Goal: Task Accomplishment & Management: Use online tool/utility

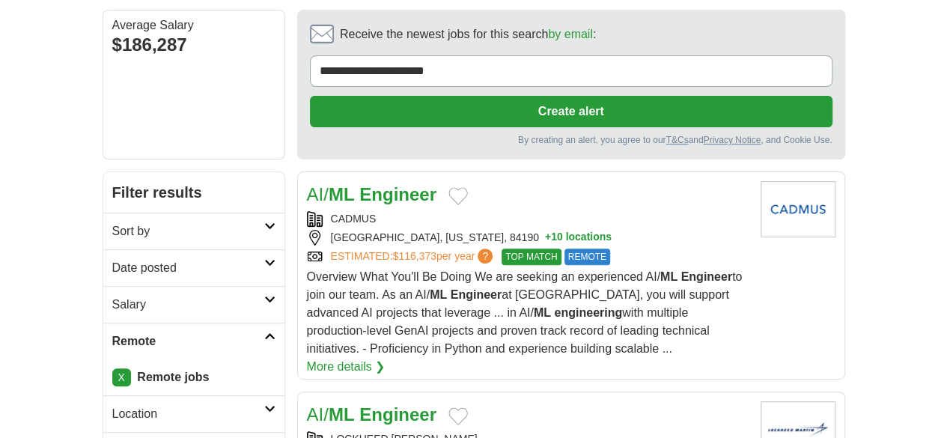
scroll to position [134, 0]
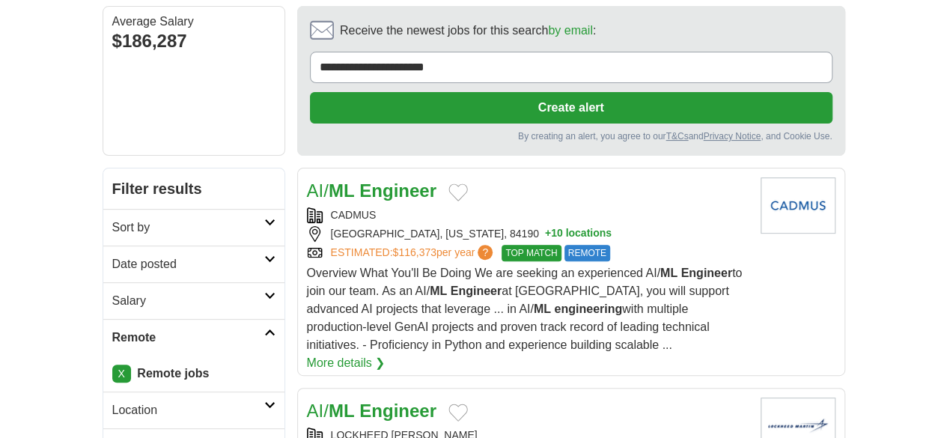
click at [133, 245] on link "Date posted" at bounding box center [193, 263] width 181 height 37
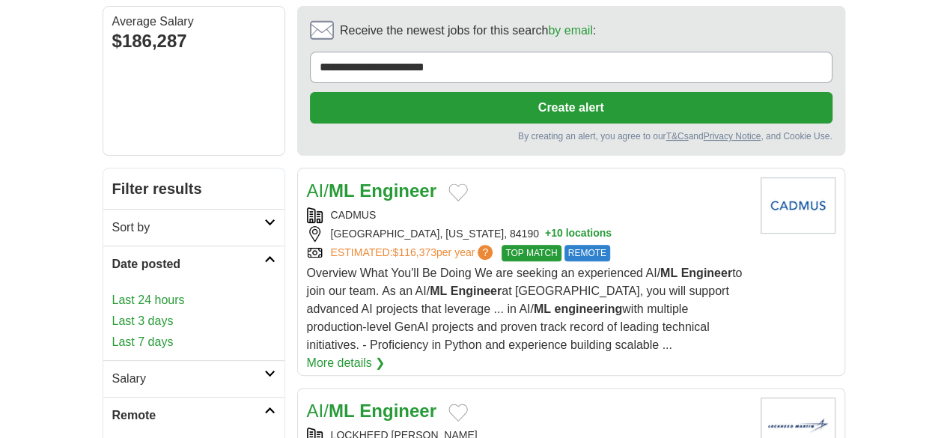
click at [112, 291] on link "Last 24 hours" at bounding box center [193, 300] width 163 height 18
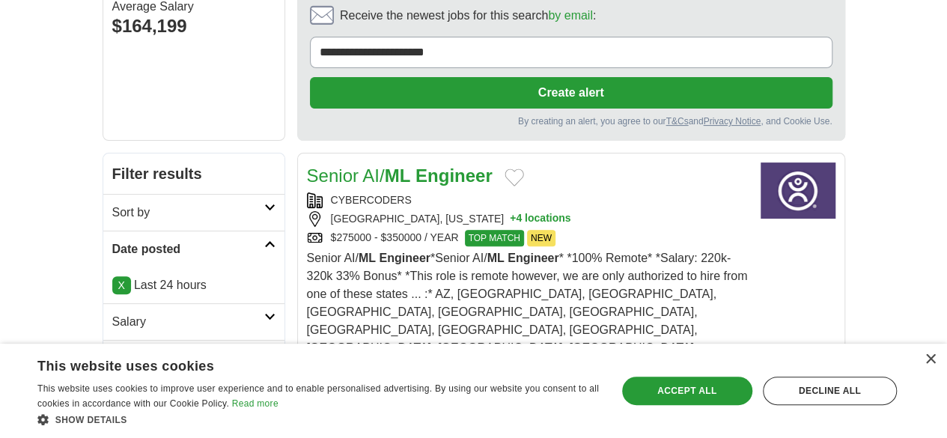
scroll to position [287, 0]
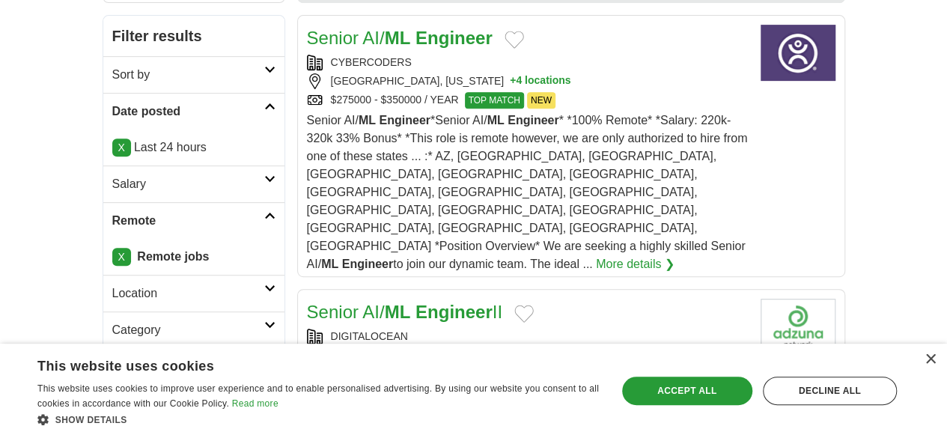
click at [554, 366] on div "$190,000.00 - $217,400 NEW REMOTE" at bounding box center [528, 374] width 442 height 16
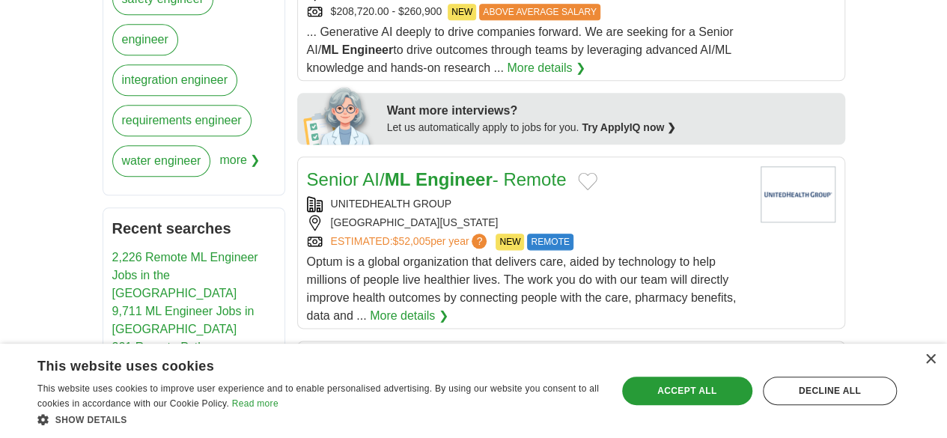
scroll to position [819, 0]
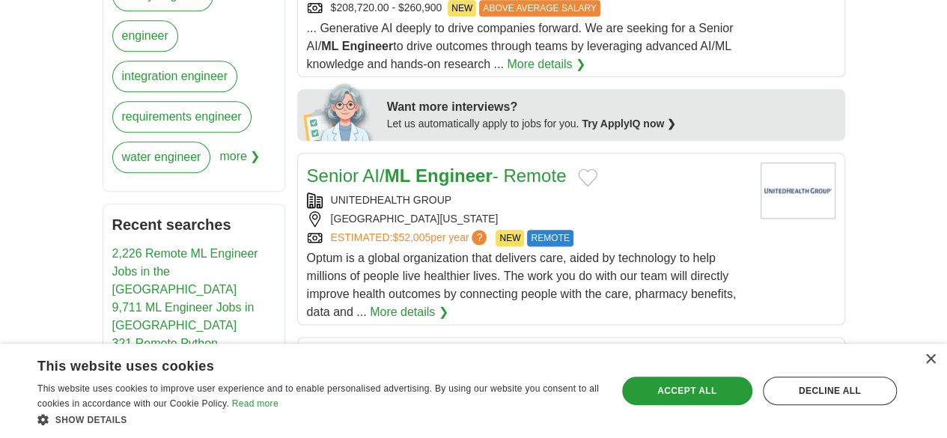
click at [593, 376] on div "DIGITALOCEAN" at bounding box center [528, 384] width 442 height 16
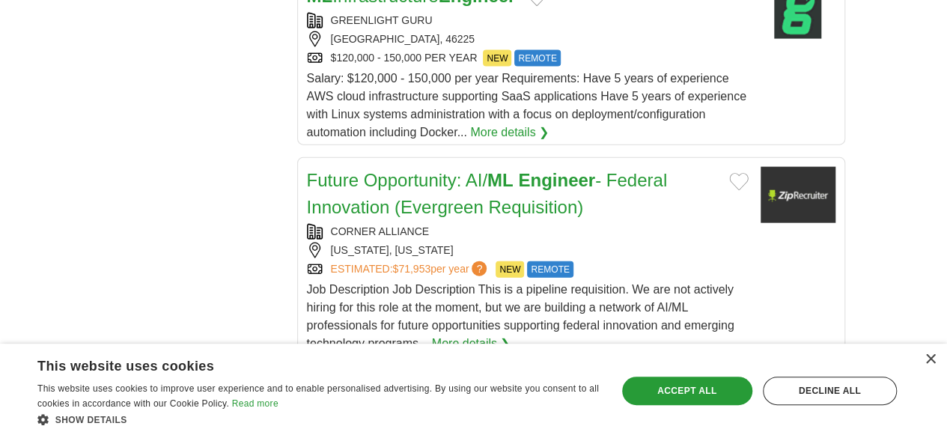
scroll to position [1646, 0]
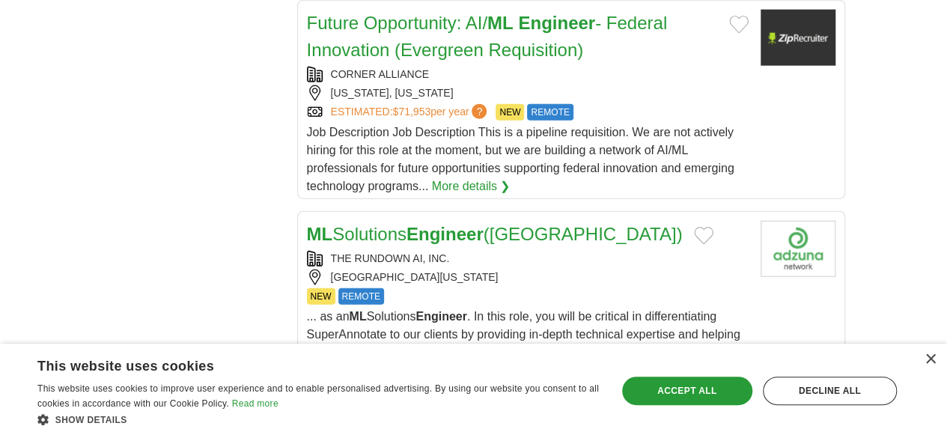
scroll to position [1798, 0]
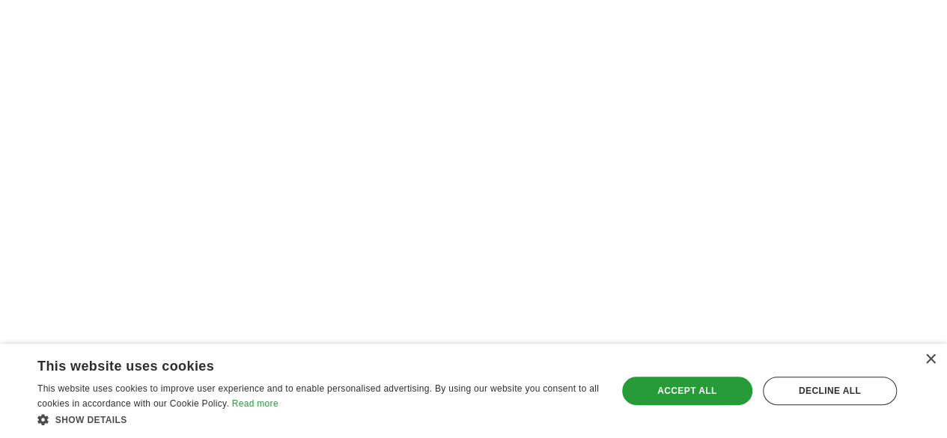
scroll to position [2768, 0]
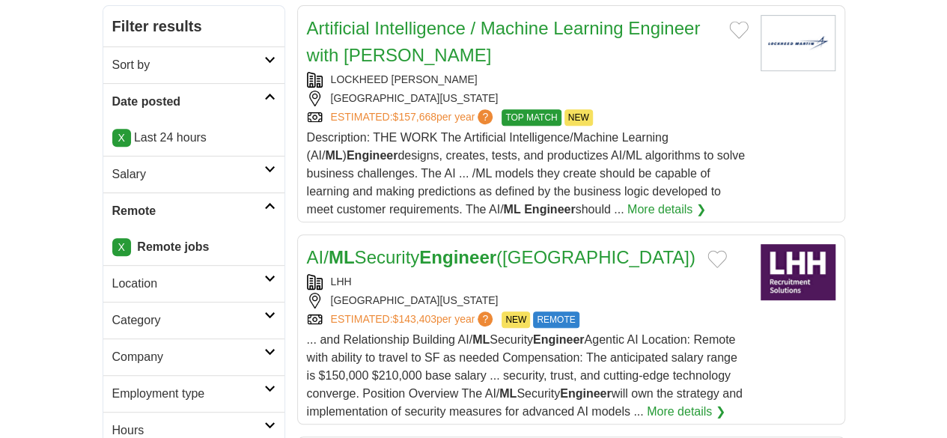
scroll to position [300, 0]
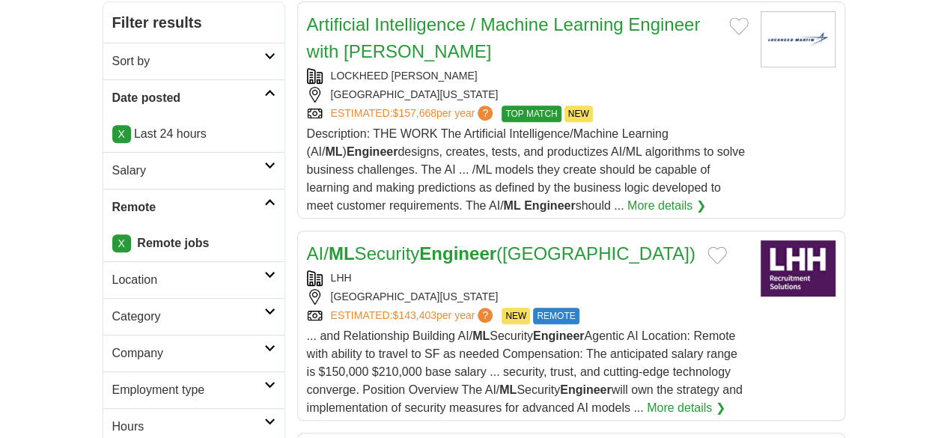
click at [635, 308] on div "ESTIMATED: $143,403 per year ? NEW REMOTE" at bounding box center [528, 316] width 442 height 16
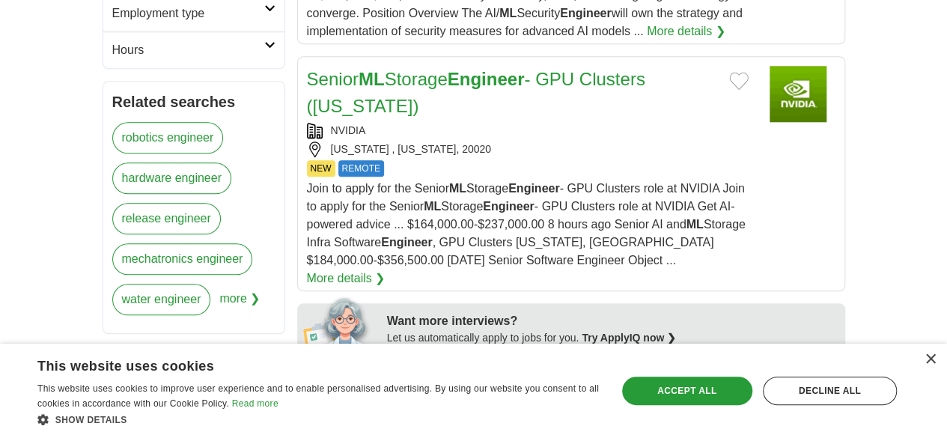
scroll to position [684, 0]
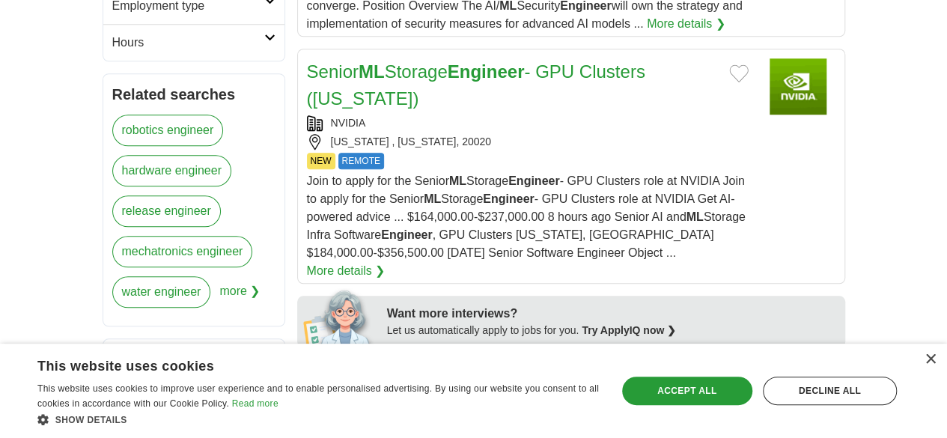
click at [632, 369] on div "Software Engineer - AI/ ML Workflows" at bounding box center [528, 382] width 442 height 27
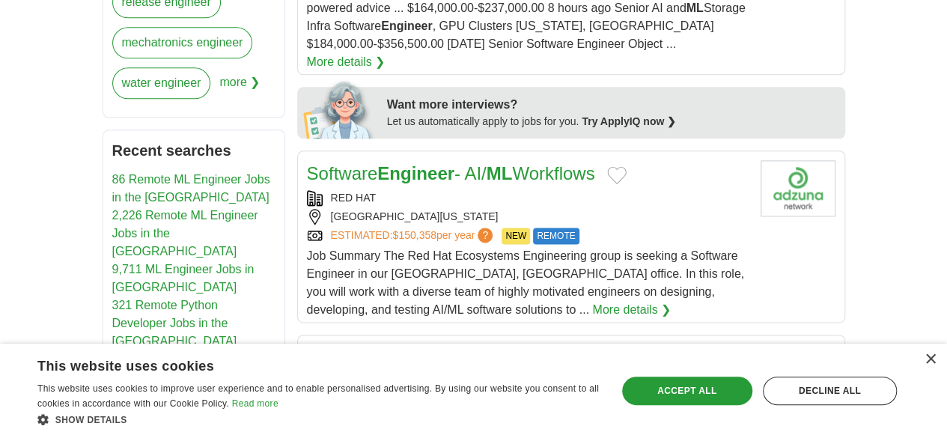
scroll to position [894, 0]
click at [587, 373] on div "RED HAT BOSTON, MASSACHUSETTS $104,080.00 - $166,320 NEW REMOTE" at bounding box center [528, 400] width 442 height 54
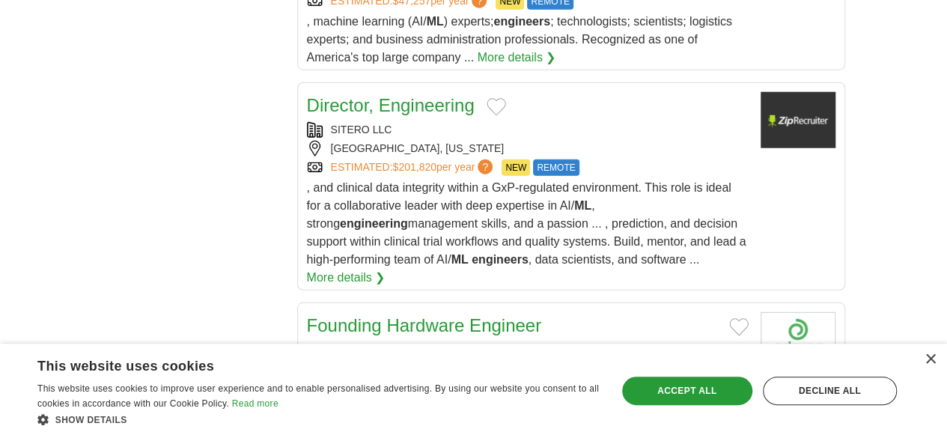
scroll to position [1929, 0]
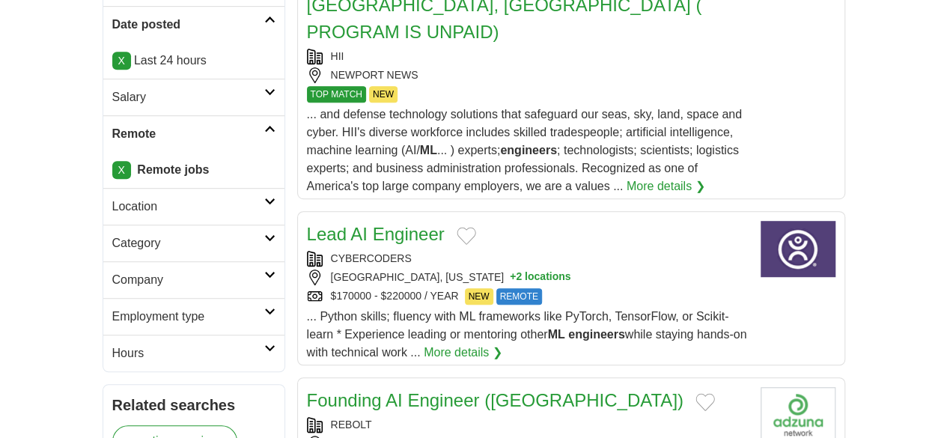
scroll to position [374, 0]
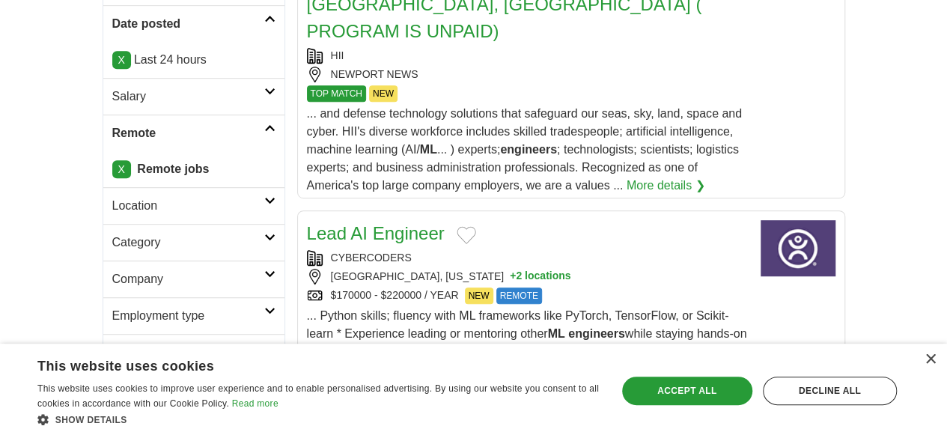
click at [559, 250] on div "CYBERCODERS [GEOGRAPHIC_DATA], [US_STATE] + 2 locations $170000 - $220000 / YEA…" at bounding box center [528, 277] width 442 height 54
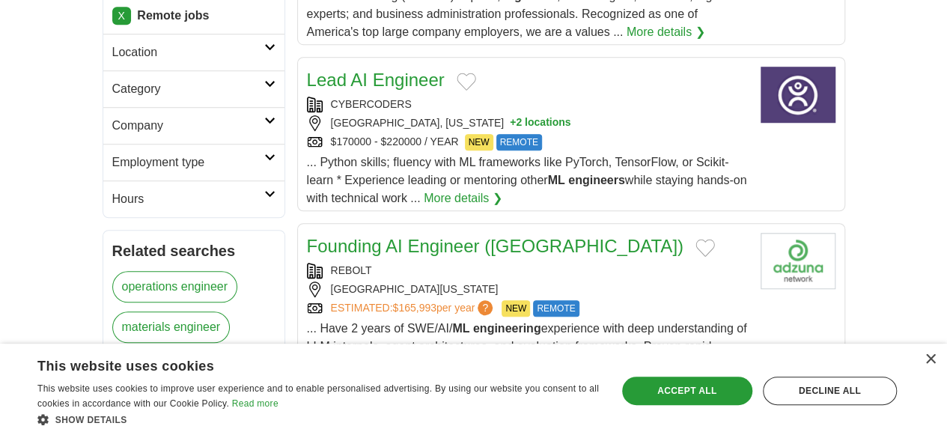
scroll to position [536, 0]
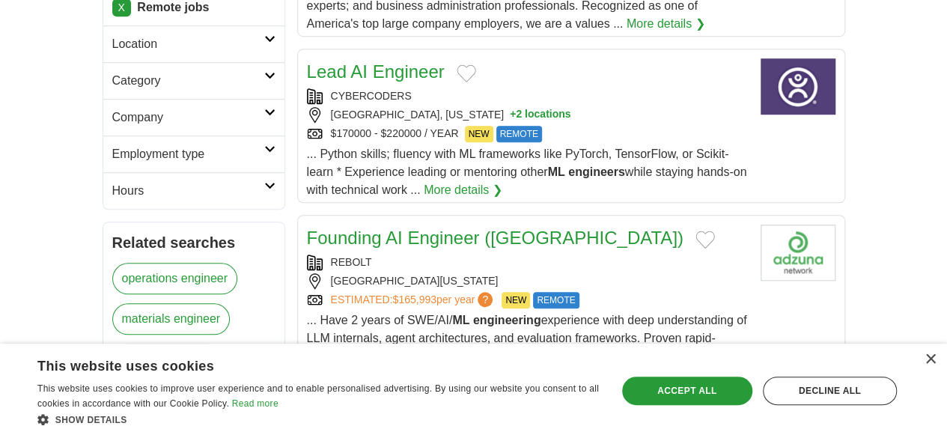
click at [619, 254] on div "REBOLT SAN FRANCISCO , CALIFORNIA, 94121 ESTIMATED: $165,993 per year ? NEW REM…" at bounding box center [528, 281] width 442 height 54
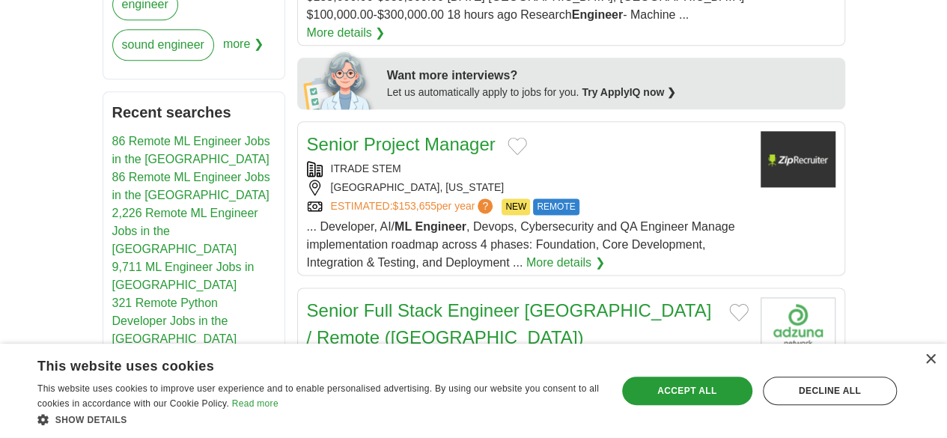
scroll to position [977, 0]
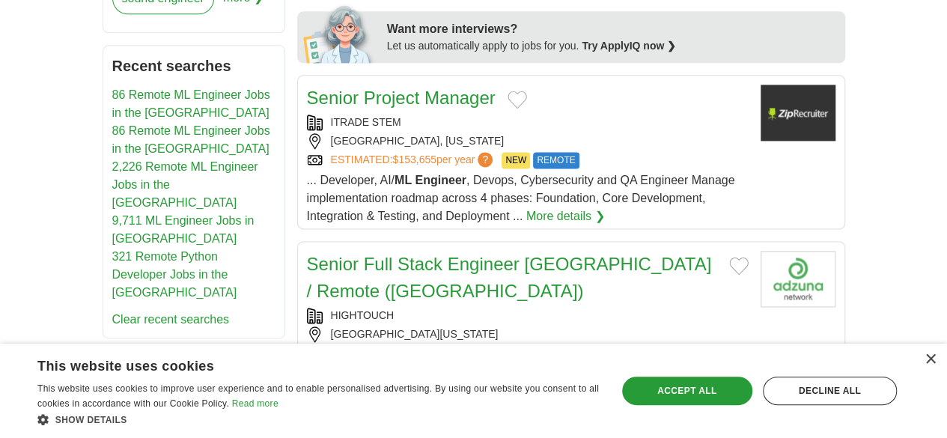
click at [567, 345] on div "NEW REMOTE" at bounding box center [528, 353] width 442 height 16
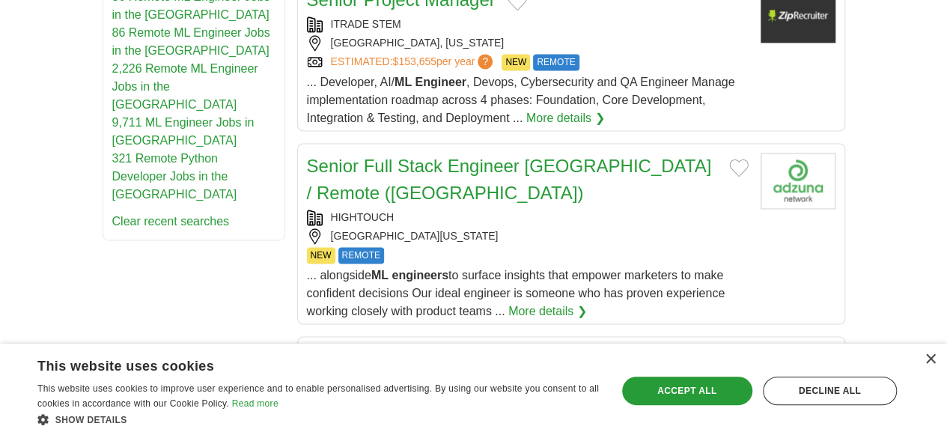
scroll to position [1078, 0]
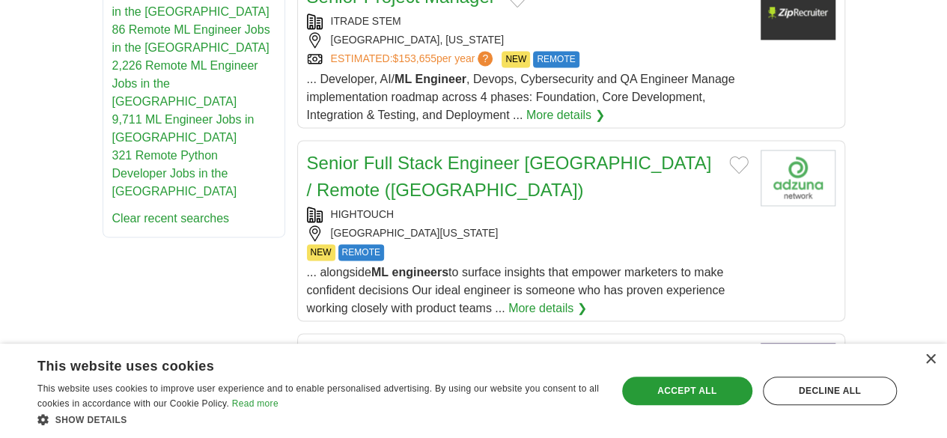
click at [554, 373] on div "CYBERCODERS SAN FRANCISCO, CALIFORNIA $170000 - $220000 / YEAR NEW REMOTE" at bounding box center [528, 400] width 442 height 54
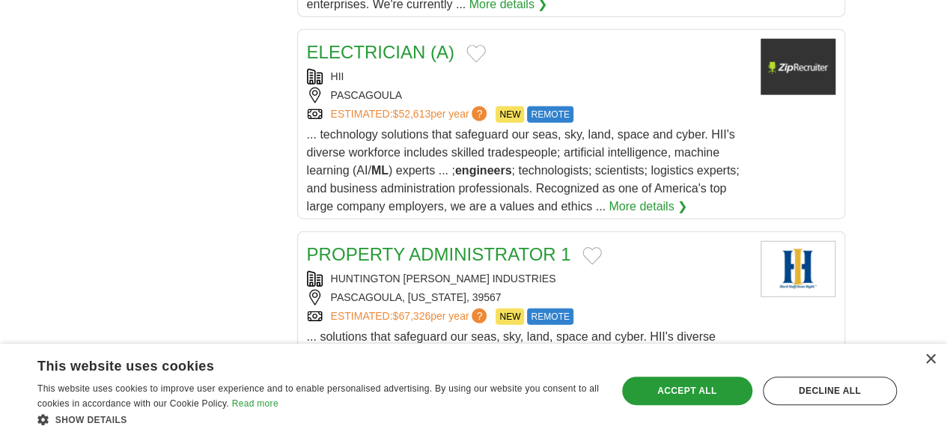
scroll to position [1893, 0]
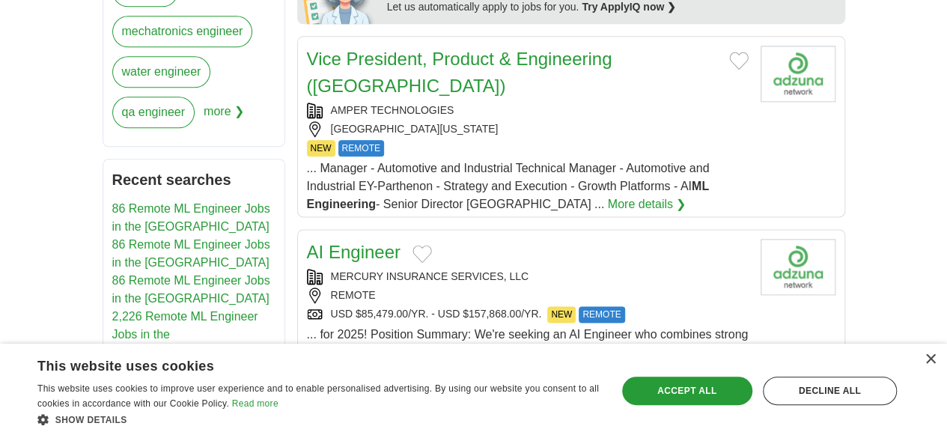
scroll to position [862, 0]
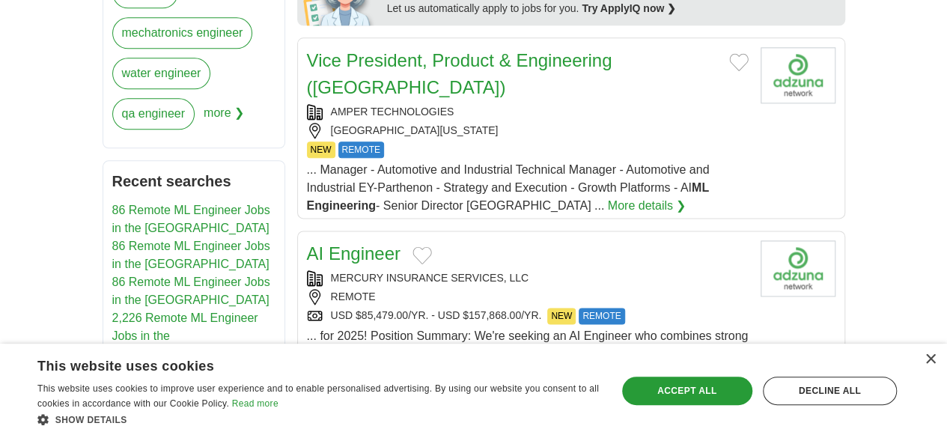
click at [626, 270] on div "MERCURY INSURANCE SERVICES, LLC" at bounding box center [528, 278] width 442 height 16
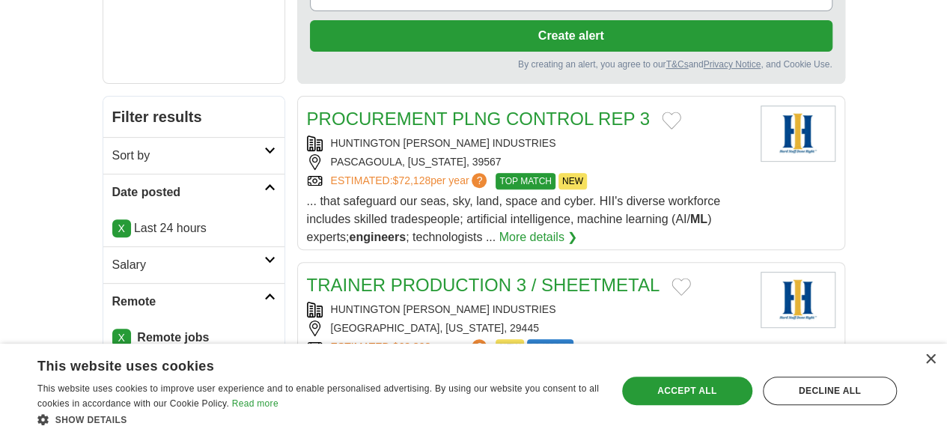
scroll to position [0, 0]
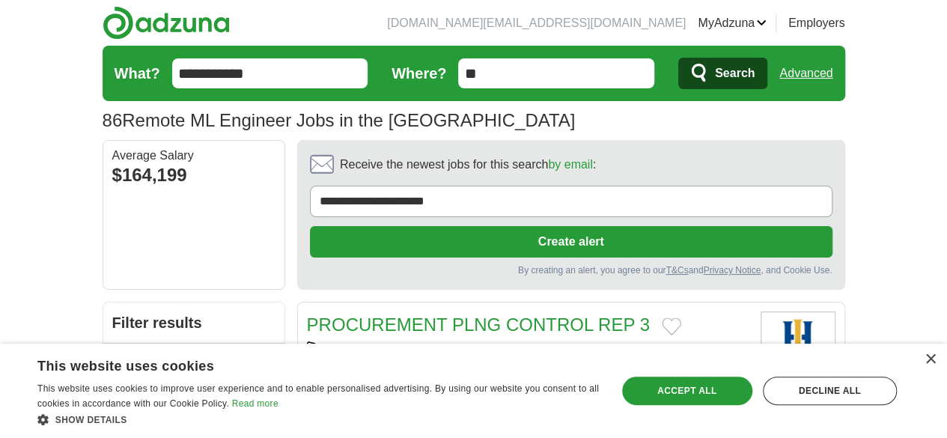
drag, startPoint x: 259, startPoint y: 84, endPoint x: 71, endPoint y: 89, distance: 187.9
click at [103, 89] on form "**********" at bounding box center [474, 73] width 742 height 55
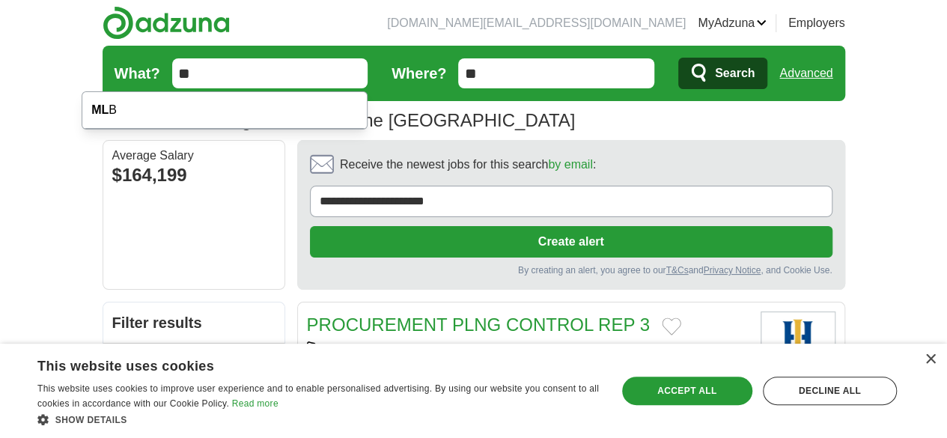
type input "*"
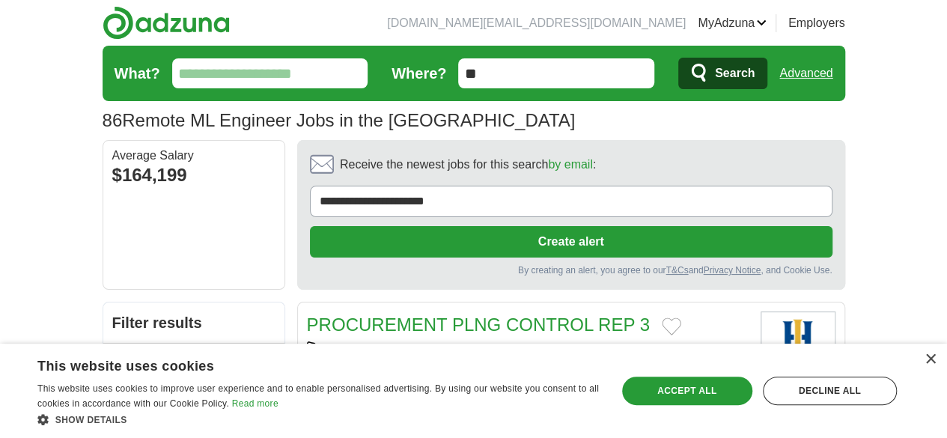
click at [144, 89] on form "What? Where? ** Search Advanced" at bounding box center [474, 73] width 742 height 55
click at [172, 85] on input "What?" at bounding box center [270, 73] width 196 height 30
click at [172, 72] on input "What?" at bounding box center [270, 73] width 196 height 30
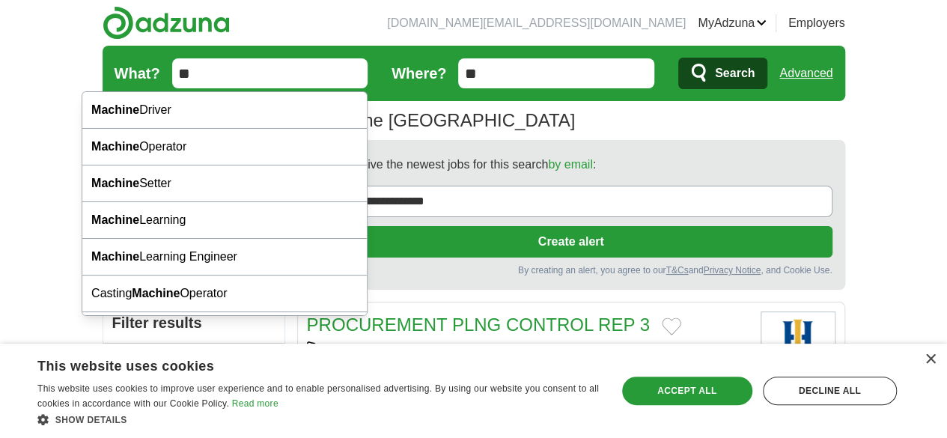
type input "*"
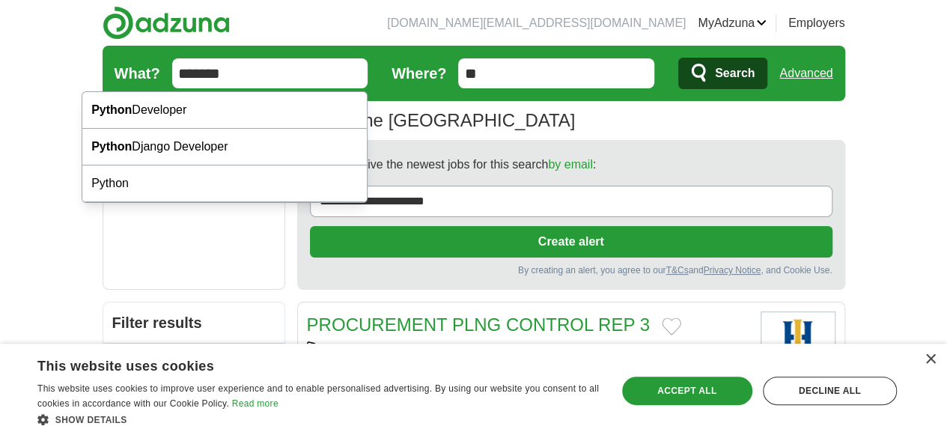
type input "******"
click at [754, 71] on span "Search" at bounding box center [735, 73] width 40 height 30
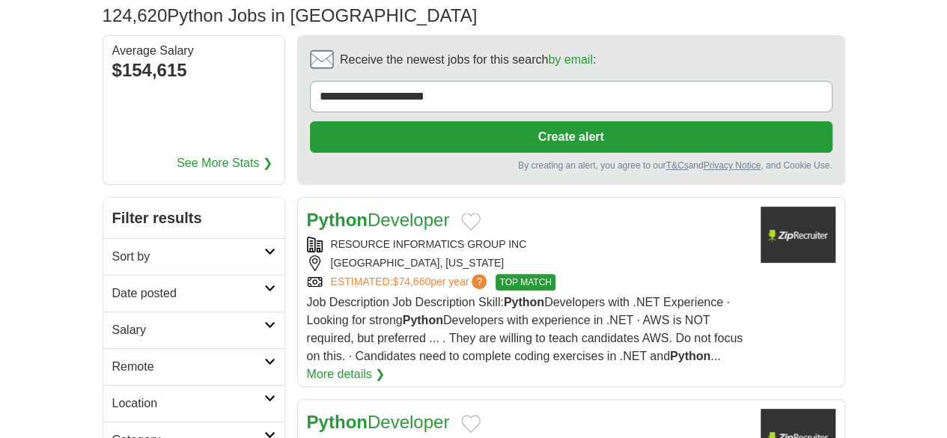
scroll to position [108, 0]
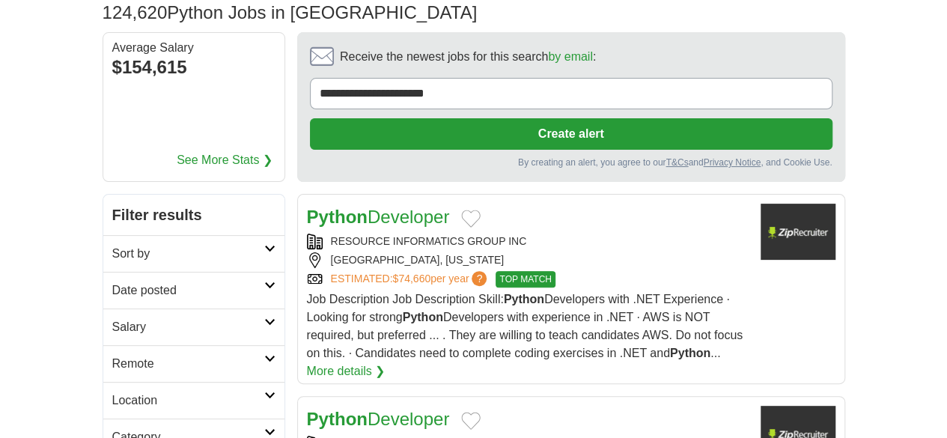
click at [118, 272] on link "Date posted" at bounding box center [193, 290] width 181 height 37
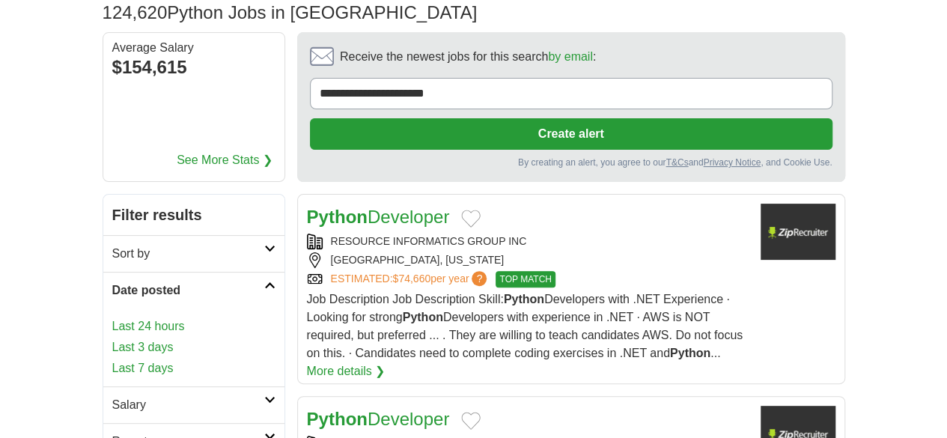
click at [112, 317] on link "Last 24 hours" at bounding box center [193, 326] width 163 height 18
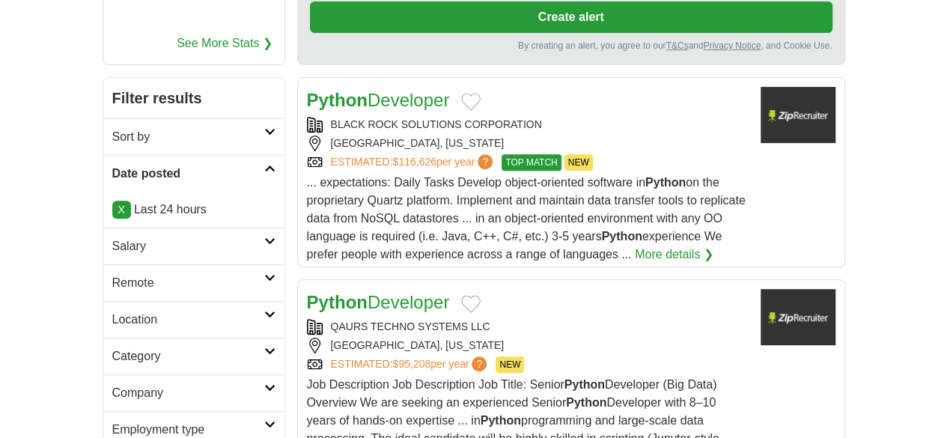
scroll to position [225, 0]
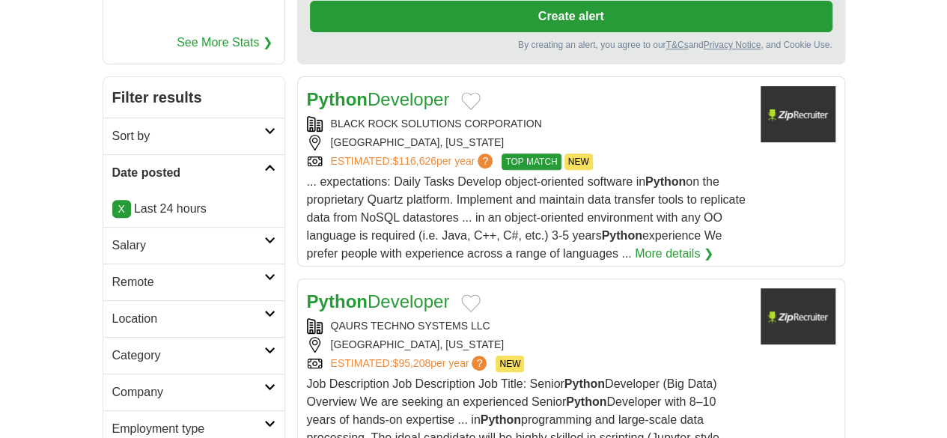
click at [112, 273] on h2 "Remote" at bounding box center [188, 282] width 152 height 18
click at [112, 311] on link "Remote jobs" at bounding box center [145, 317] width 67 height 13
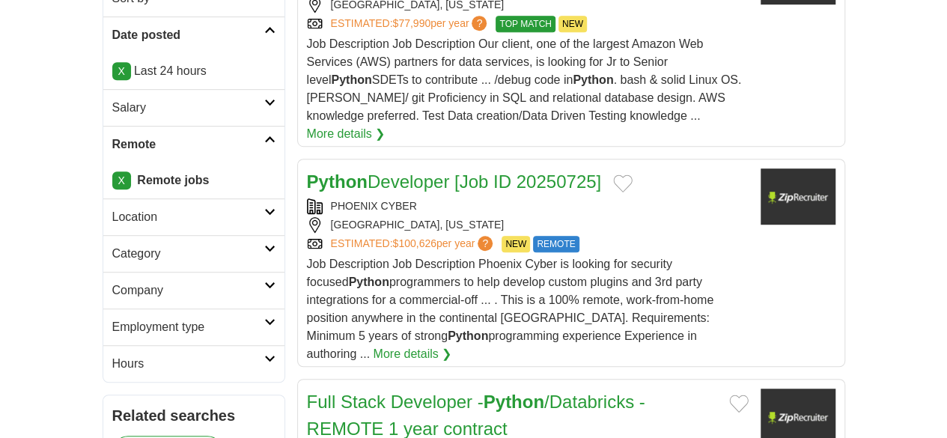
scroll to position [366, 0]
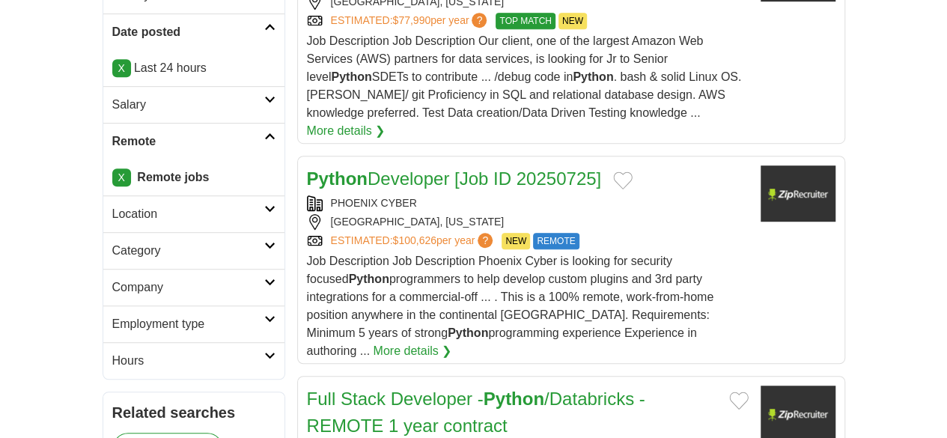
click at [656, 214] on div "MIAMI, FLORIDA" at bounding box center [528, 222] width 442 height 16
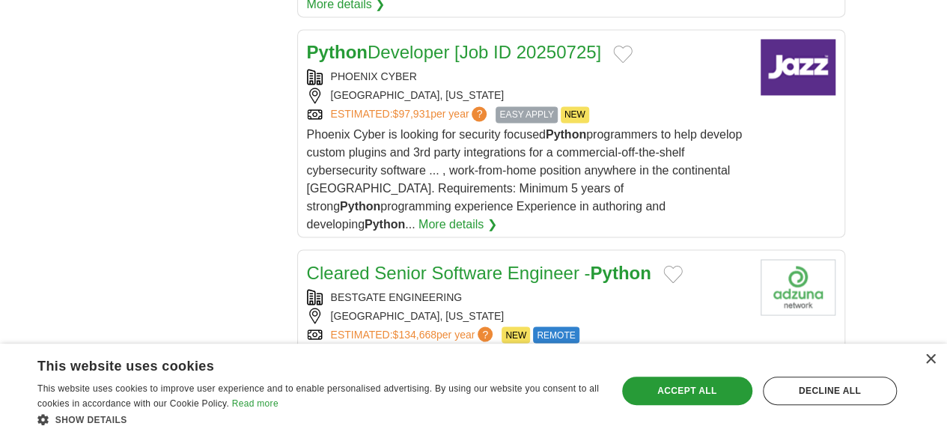
scroll to position [1190, 0]
click at [644, 326] on div "ESTIMATED: $134,668 per year ? NEW REMOTE" at bounding box center [528, 334] width 442 height 16
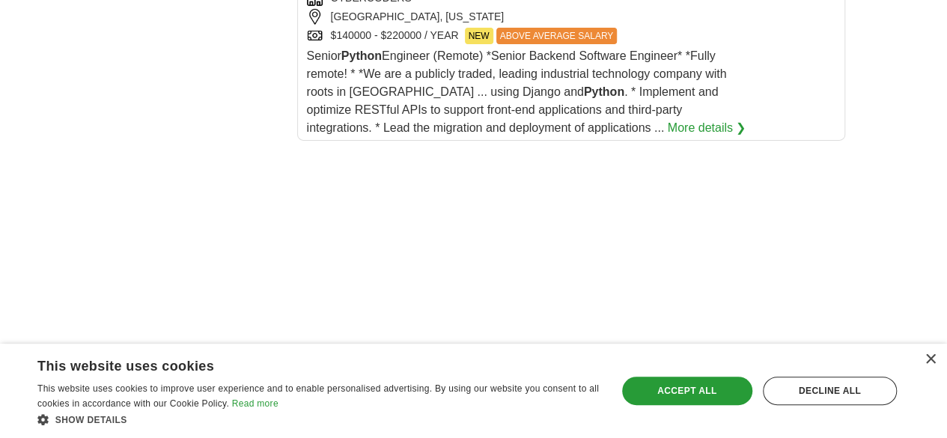
scroll to position [2859, 0]
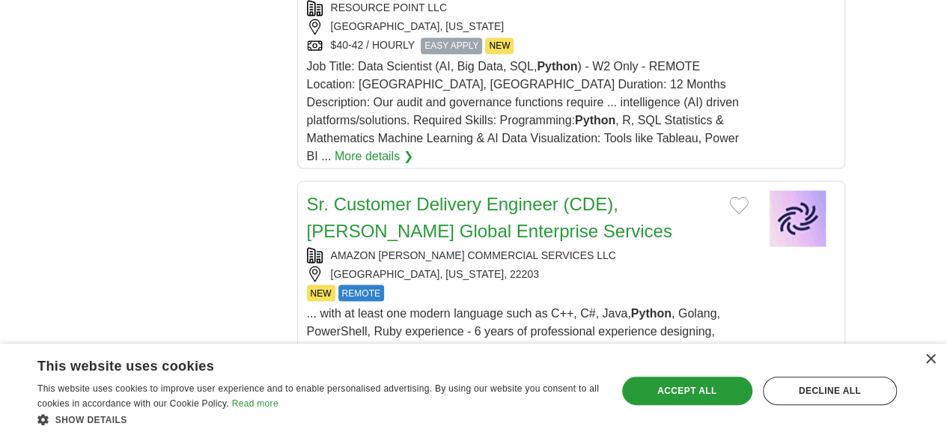
scroll to position [1164, 0]
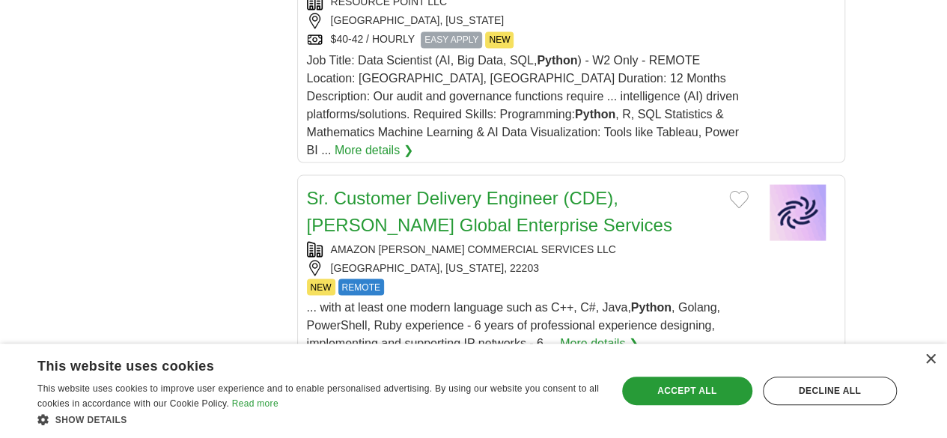
scroll to position [1364, 0]
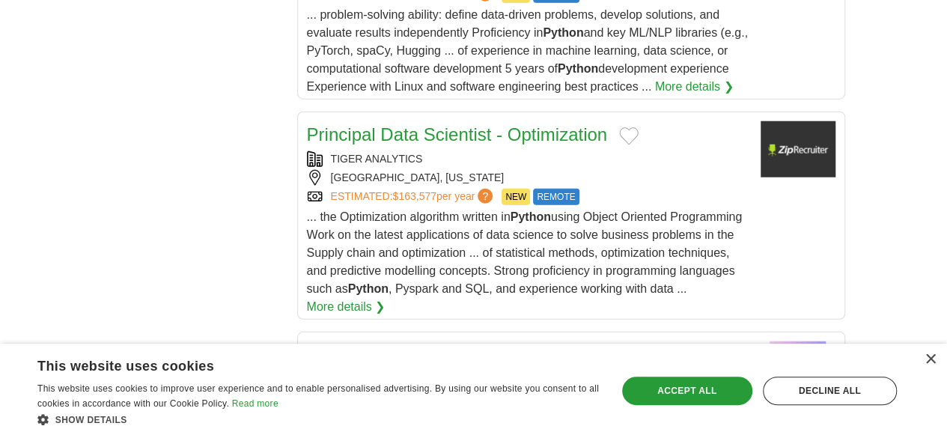
scroll to position [1780, 0]
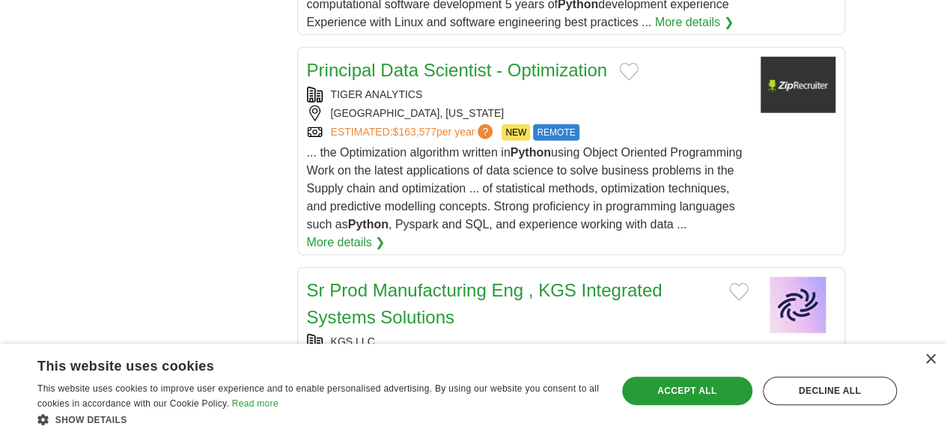
scroll to position [1928, 0]
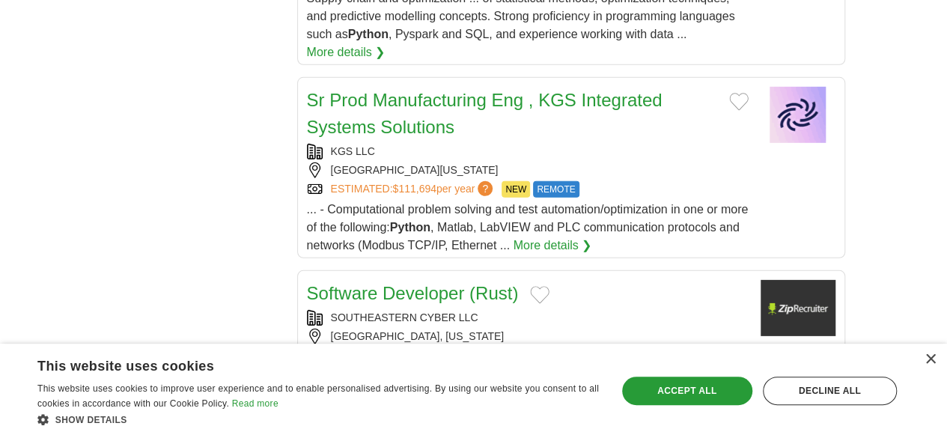
scroll to position [2149, 0]
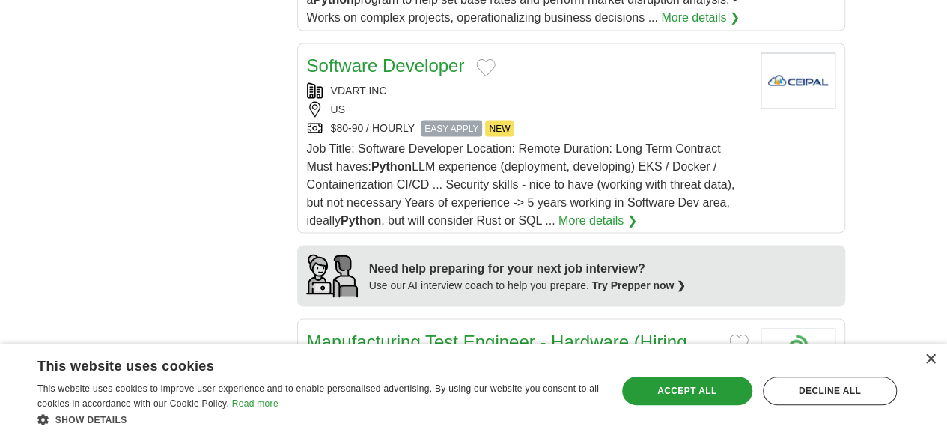
scroll to position [1120, 0]
